Goal: Check status: Check status

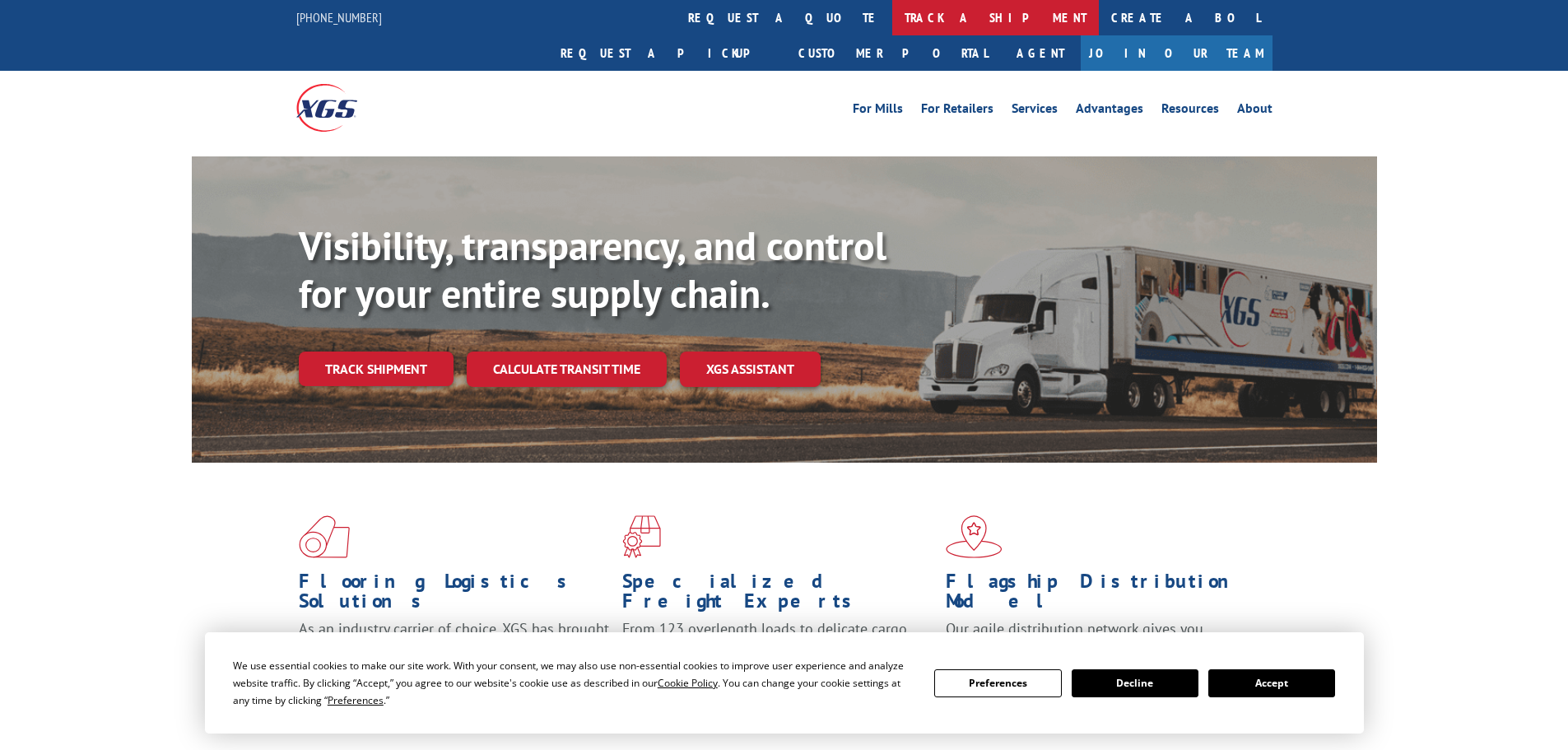
click at [892, 18] on link "track a shipment" at bounding box center [995, 17] width 207 height 35
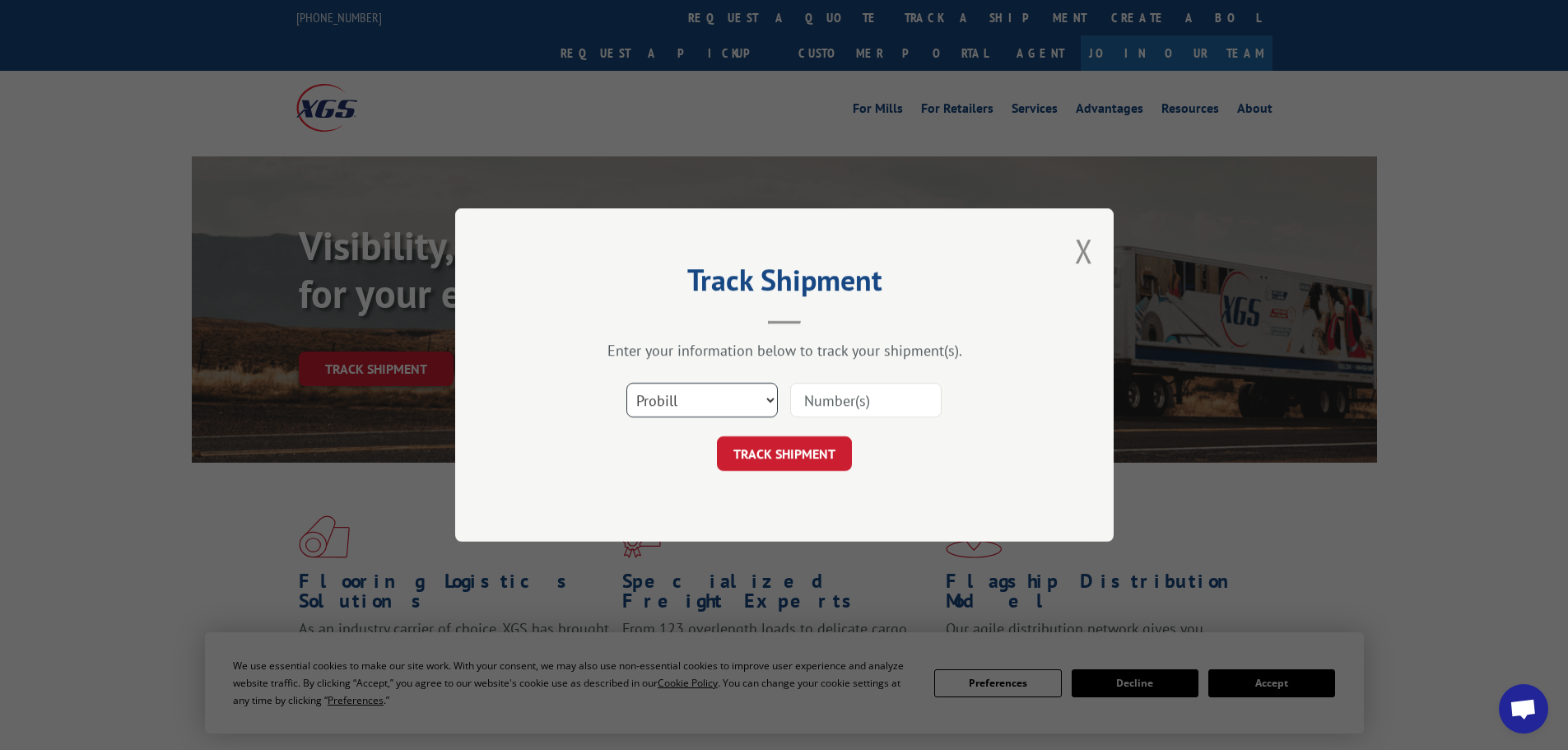
click at [770, 400] on select "Select category... Probill BOL PO" at bounding box center [701, 400] width 152 height 35
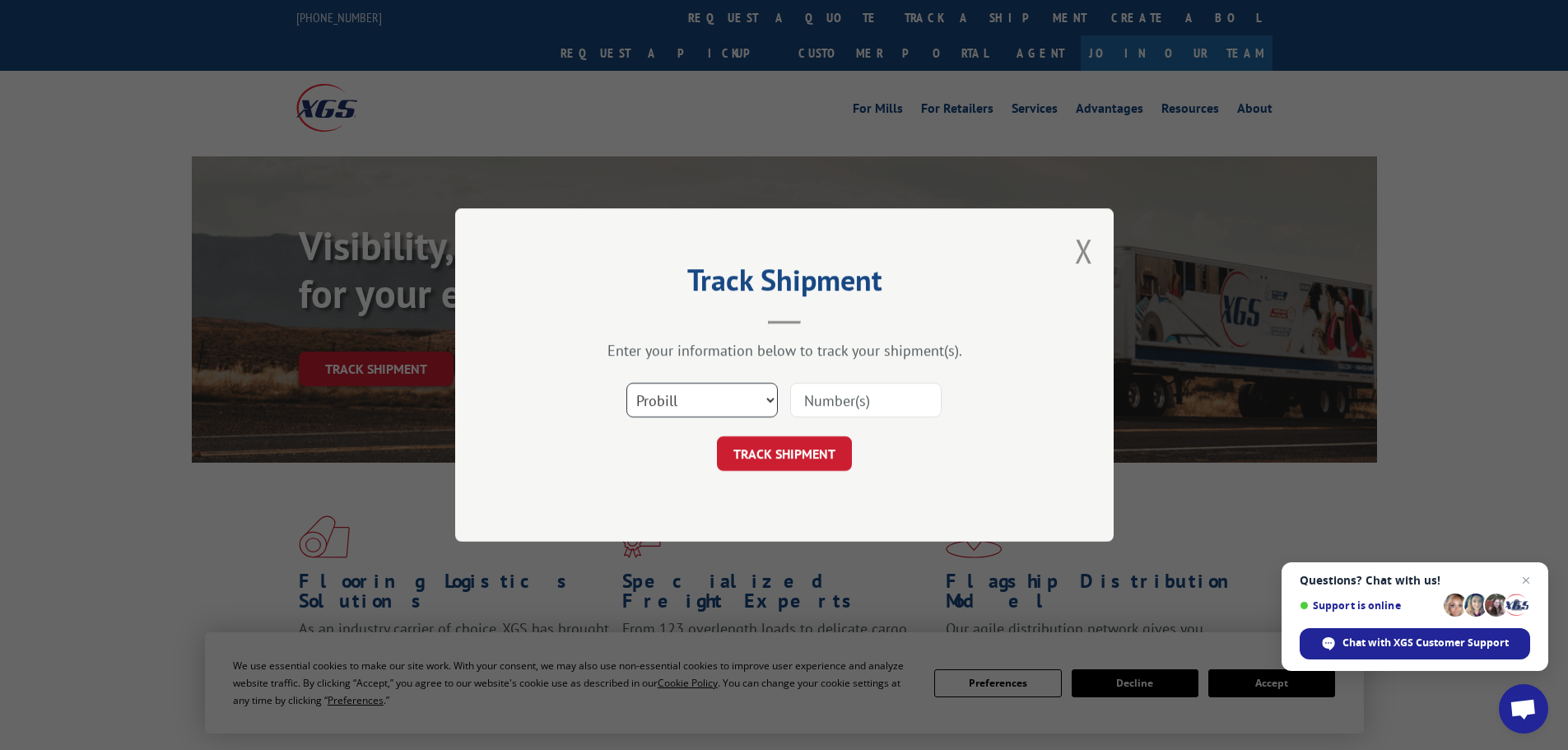
select select "bol"
click at [626, 383] on select "Select category... Probill BOL PO" at bounding box center [701, 400] width 152 height 35
paste input "6017607"
type input "6017607"
click at [798, 450] on button "TRACK SHIPMENT" at bounding box center [784, 454] width 135 height 35
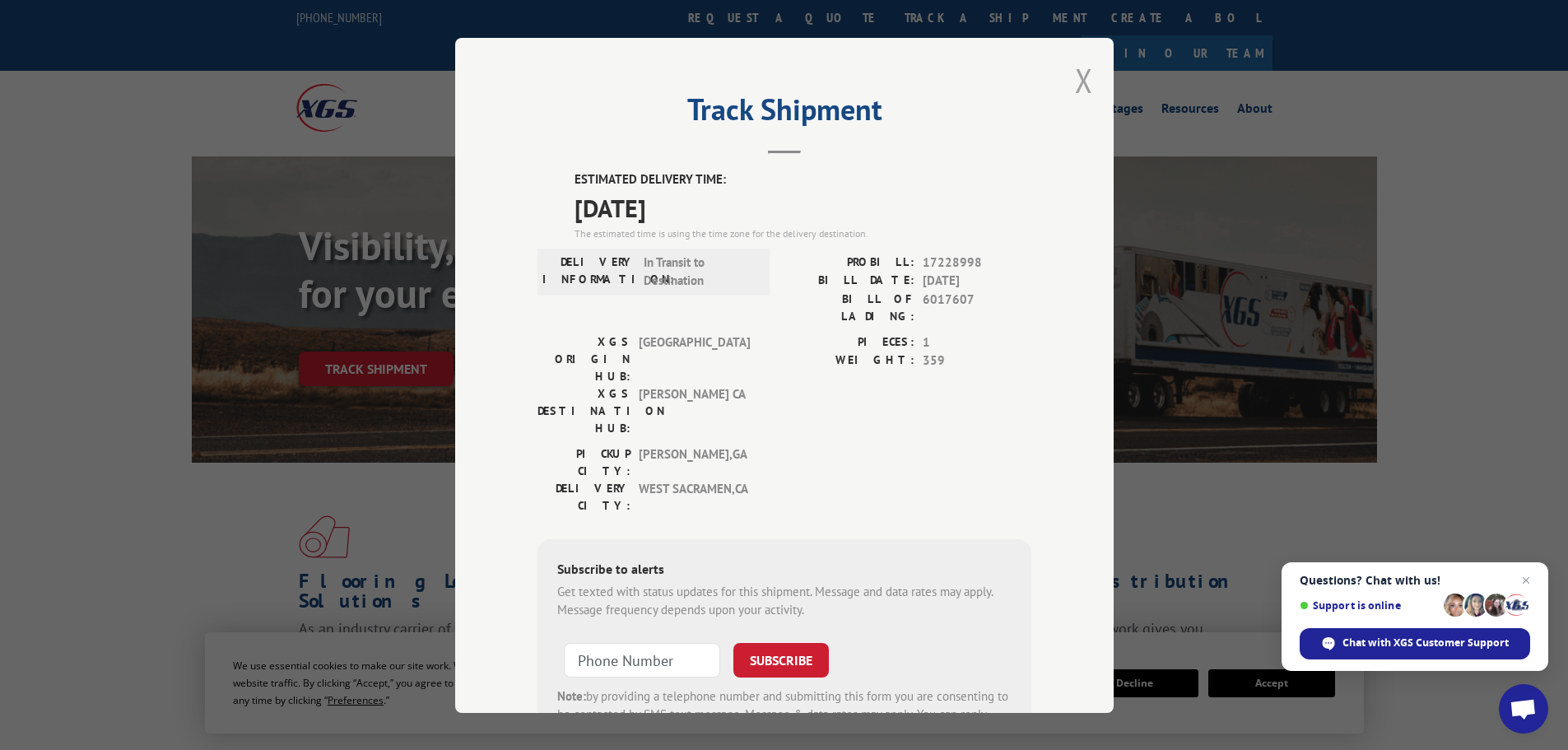
click at [1078, 81] on button "Close modal" at bounding box center [1084, 80] width 18 height 44
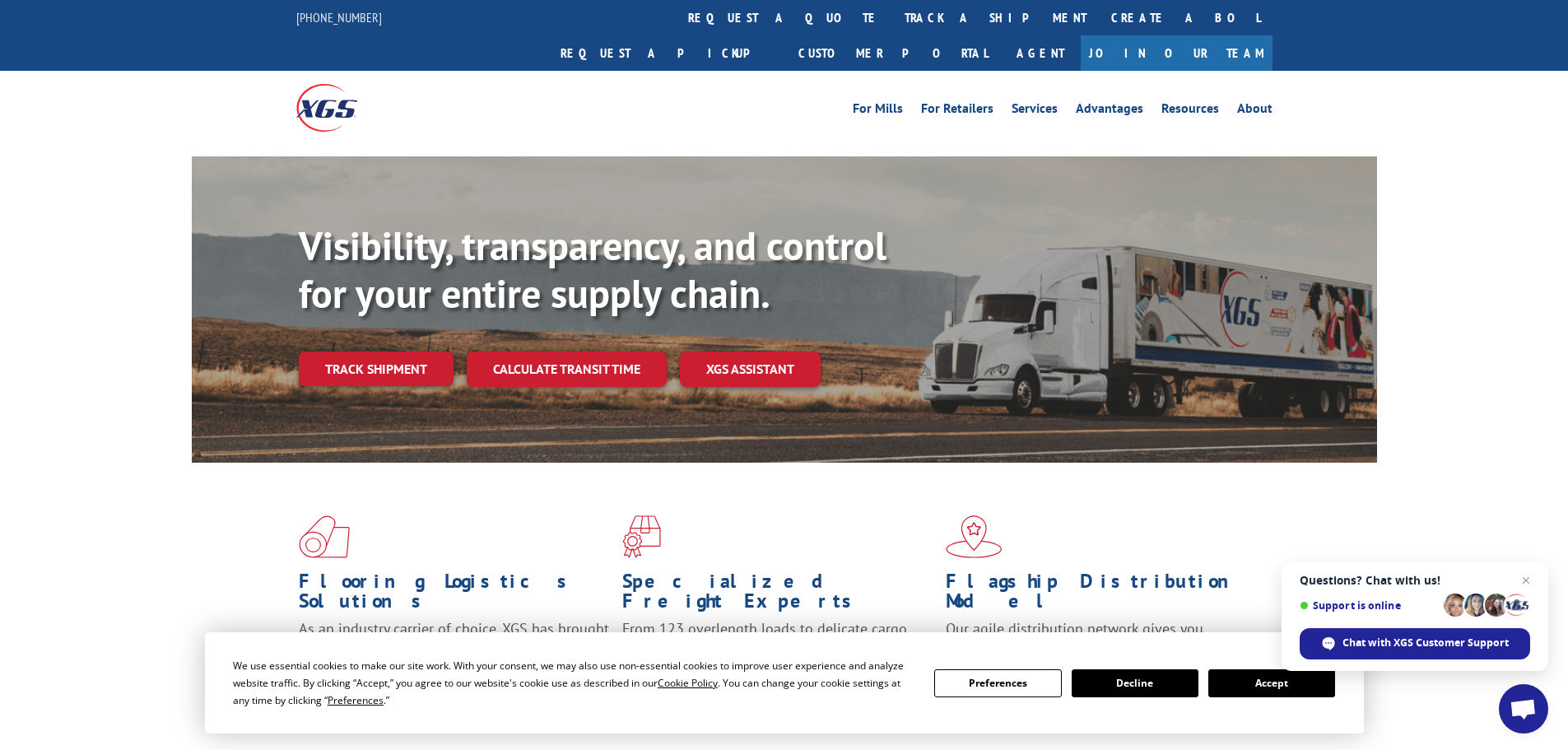
click at [1154, 681] on button "Decline" at bounding box center [1135, 683] width 127 height 28
